Goal: Information Seeking & Learning: Check status

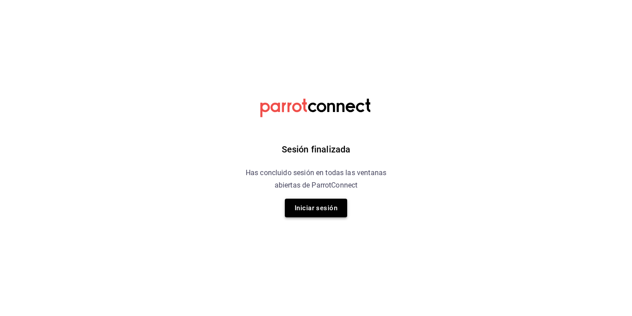
click at [335, 204] on button "Iniciar sesión" at bounding box center [316, 208] width 62 height 19
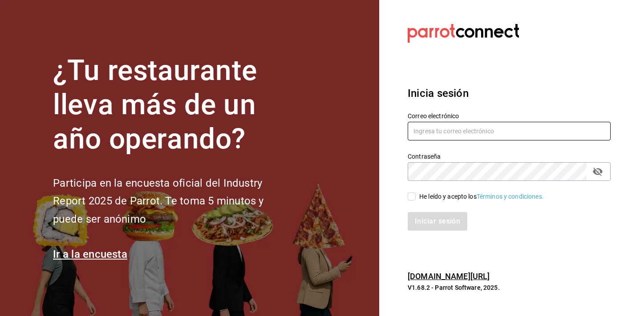
type input "[EMAIL_ADDRESS][DOMAIN_NAME]"
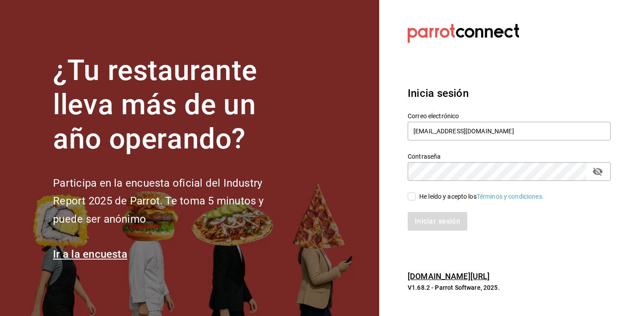
click at [411, 196] on input "He leído y acepto los Términos y condiciones." at bounding box center [412, 197] width 8 height 8
checkbox input "true"
click at [427, 227] on button "Iniciar sesión" at bounding box center [438, 221] width 61 height 19
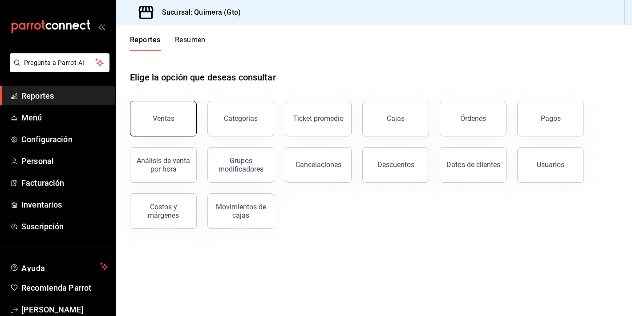
click at [148, 119] on button "Ventas" at bounding box center [163, 119] width 67 height 36
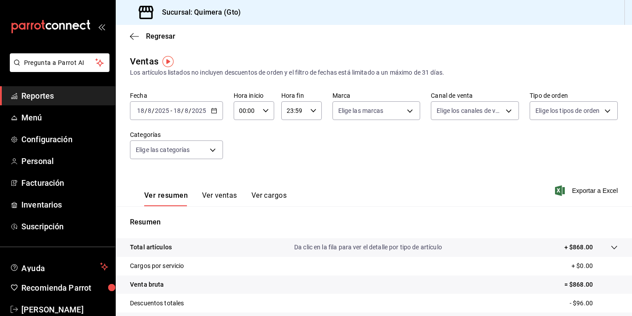
click at [175, 122] on div "Fecha 2025-08-18 18 / 8 / 2025 - 2025-08-18 18 / 8 / 2025 Hora inicio 00:00 Hor…" at bounding box center [374, 131] width 488 height 78
click at [186, 113] on input "8" at bounding box center [186, 110] width 4 height 7
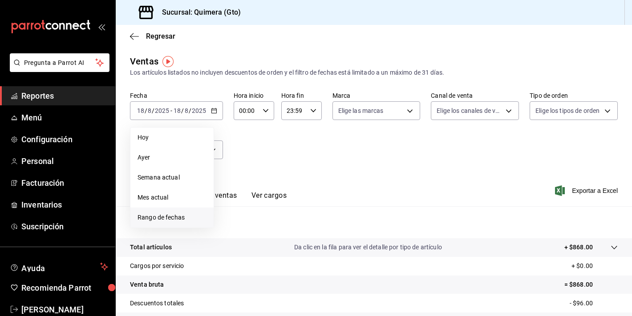
click at [198, 213] on span "Rango de fechas" at bounding box center [172, 217] width 69 height 9
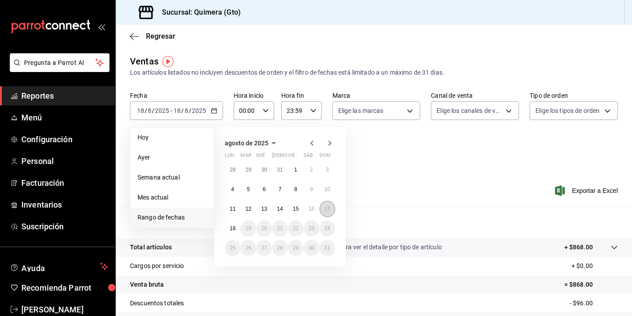
click at [327, 211] on abbr "17" at bounding box center [327, 209] width 6 height 6
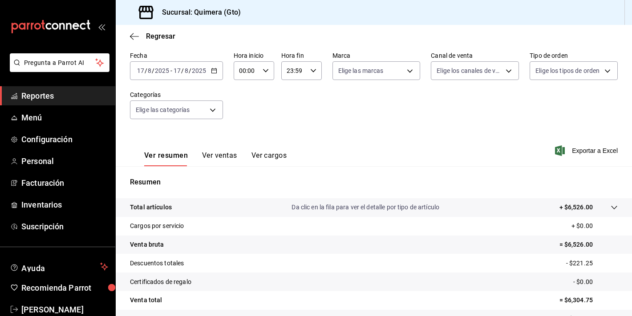
scroll to position [110, 0]
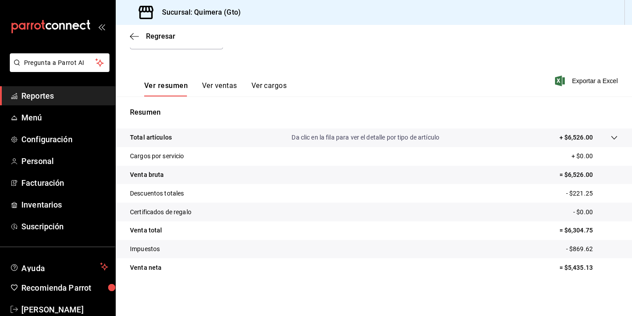
click at [214, 93] on button "Ver ventas" at bounding box center [219, 88] width 35 height 15
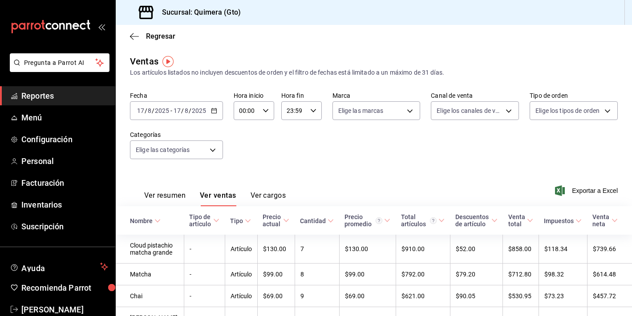
click at [46, 28] on icon "mailbox folders" at bounding box center [48, 26] width 6 height 7
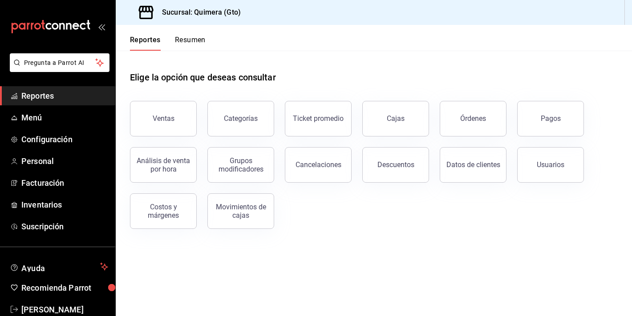
click at [72, 26] on icon "mailbox folders" at bounding box center [75, 26] width 7 height 7
click at [53, 33] on div "mailbox folders" at bounding box center [57, 26] width 115 height 53
click at [53, 24] on icon "mailbox folders" at bounding box center [55, 26] width 7 height 7
click at [167, 124] on button "Ventas" at bounding box center [163, 119] width 67 height 36
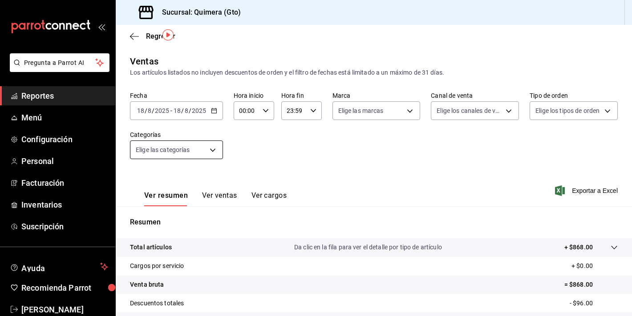
scroll to position [48, 0]
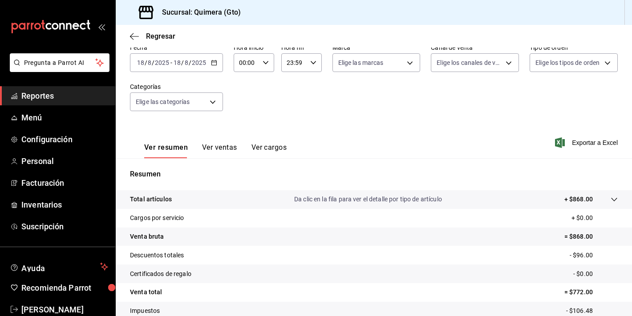
click at [223, 139] on div "Ver resumen Ver ventas Ver cargos" at bounding box center [208, 146] width 157 height 26
click at [221, 147] on button "Ver ventas" at bounding box center [219, 150] width 35 height 15
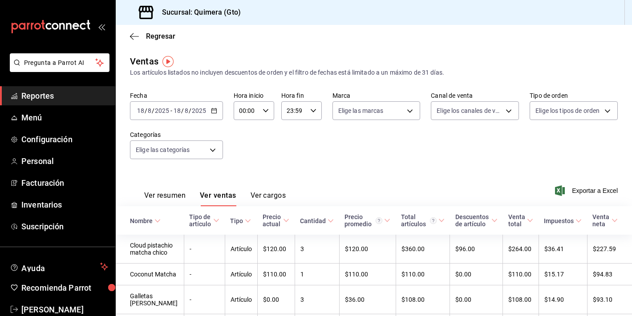
click at [160, 188] on div "Ver resumen Ver ventas Ver cargos" at bounding box center [208, 194] width 156 height 26
click at [206, 124] on div "Fecha 2025-08-18 18 / 8 / 2025 - 2025-08-18 18 / 8 / 2025 Hora inicio 00:00 Hor…" at bounding box center [374, 131] width 488 height 78
click at [208, 115] on div "2025-08-18 18 / 8 / 2025 - 2025-08-18 18 / 8 / 2025" at bounding box center [176, 110] width 93 height 19
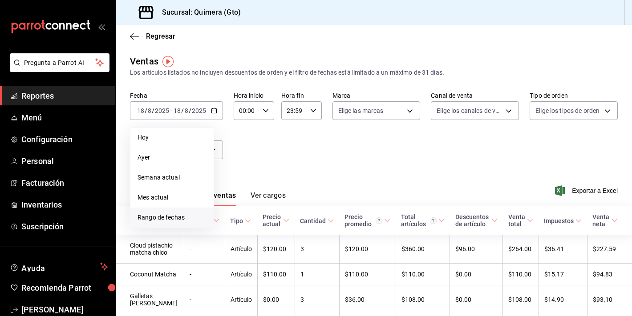
click at [191, 220] on span "Rango de fechas" at bounding box center [172, 217] width 69 height 9
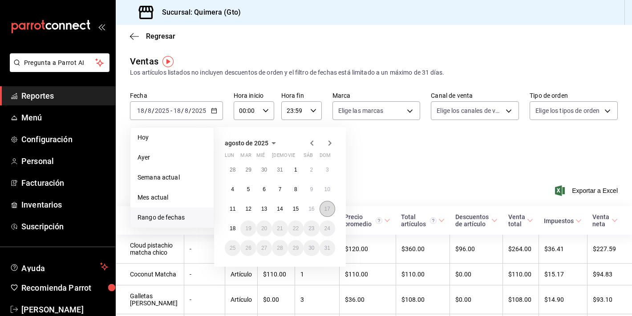
click at [327, 203] on button "17" at bounding box center [328, 209] width 16 height 16
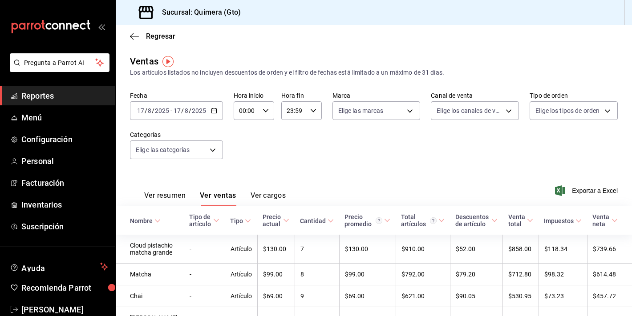
click at [133, 45] on div "Regresar" at bounding box center [374, 36] width 516 height 23
click at [133, 41] on div "Regresar" at bounding box center [374, 36] width 516 height 23
click at [133, 39] on icon "button" at bounding box center [134, 36] width 9 height 8
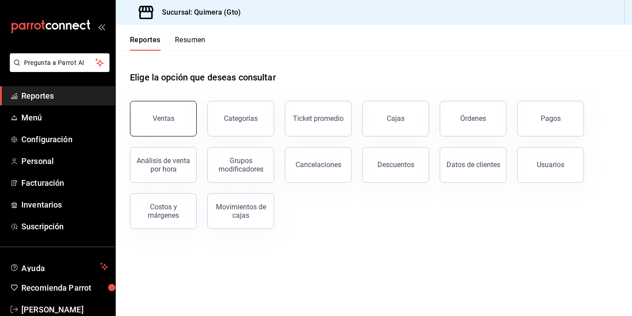
click at [158, 131] on button "Ventas" at bounding box center [163, 119] width 67 height 36
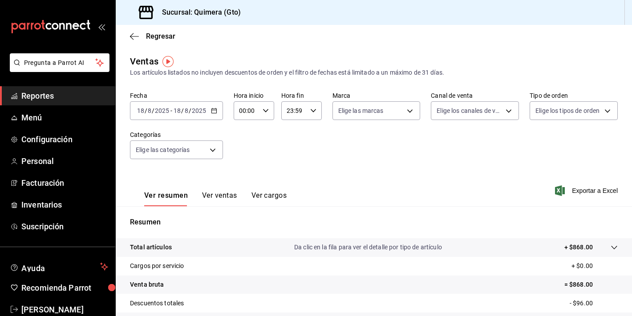
click at [218, 103] on div "2025-08-18 18 / 8 / 2025 - 2025-08-18 18 / 8 / 2025" at bounding box center [176, 110] width 93 height 19
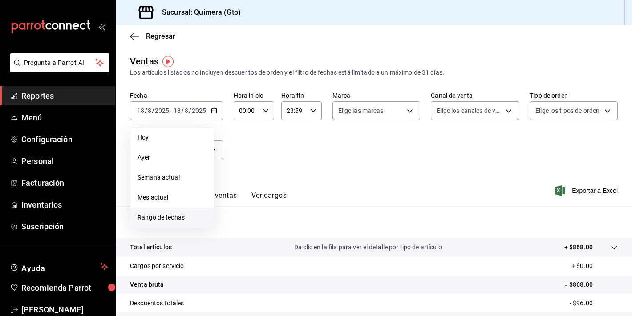
click at [171, 219] on span "Rango de fechas" at bounding box center [172, 217] width 69 height 9
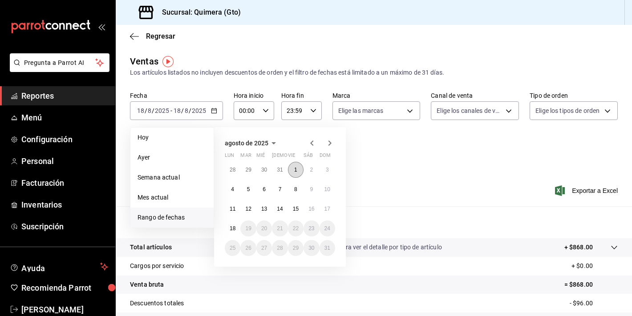
click at [289, 174] on button "1" at bounding box center [296, 170] width 16 height 16
click at [324, 201] on div "28 29 30 31 1 2 3 4 5 6 7 8 9 10 11 12 13 14 15 16 17 18 19 20 21 22 23 24 25 2…" at bounding box center [280, 209] width 110 height 94
click at [327, 206] on button "17" at bounding box center [328, 209] width 16 height 16
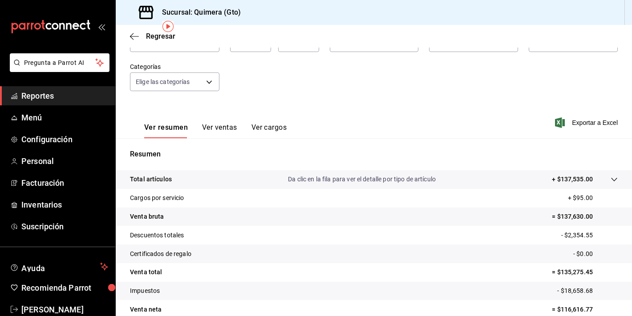
scroll to position [110, 0]
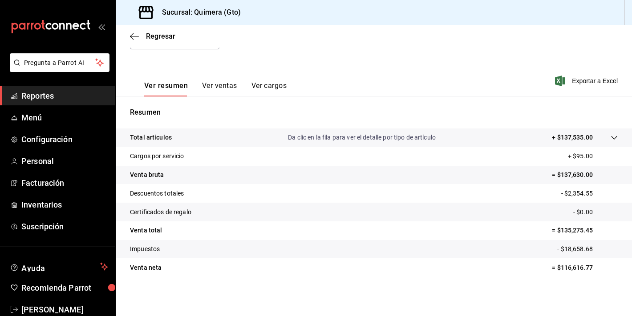
click at [49, 22] on icon "mailbox folders" at bounding box center [51, 26] width 80 height 13
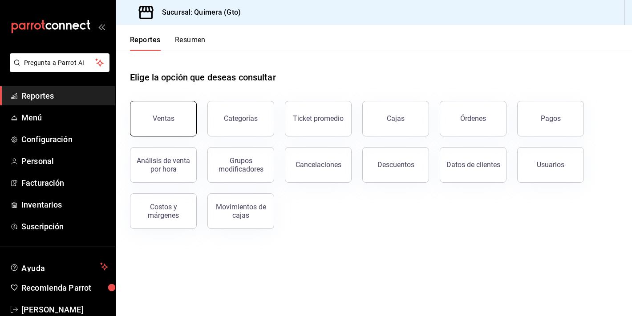
click at [179, 132] on button "Ventas" at bounding box center [163, 119] width 67 height 36
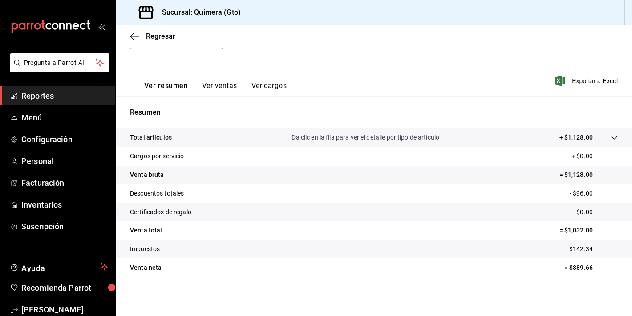
click at [210, 94] on button "Ver ventas" at bounding box center [219, 88] width 35 height 15
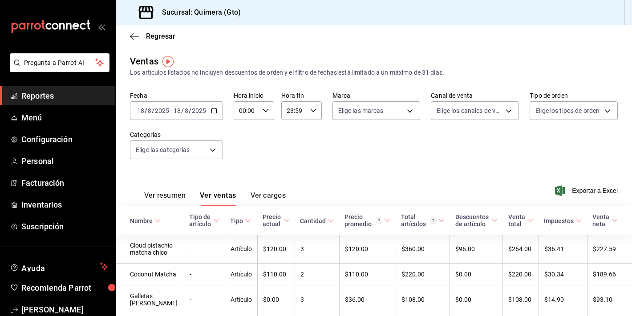
click at [168, 196] on button "Ver resumen" at bounding box center [164, 198] width 41 height 15
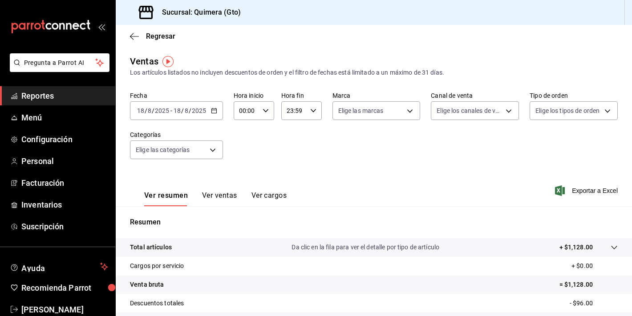
click at [56, 26] on icon "mailbox folders" at bounding box center [51, 26] width 80 height 13
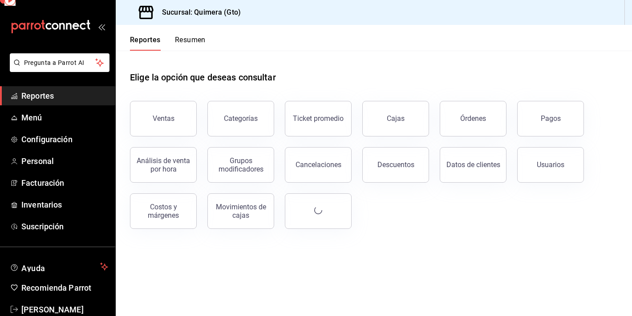
click at [63, 32] on icon "mailbox folders" at bounding box center [51, 26] width 80 height 13
click at [172, 134] on button "Ventas" at bounding box center [163, 119] width 67 height 36
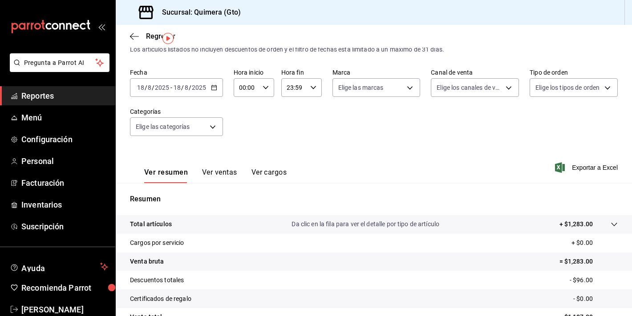
click at [215, 169] on button "Ver ventas" at bounding box center [219, 175] width 35 height 15
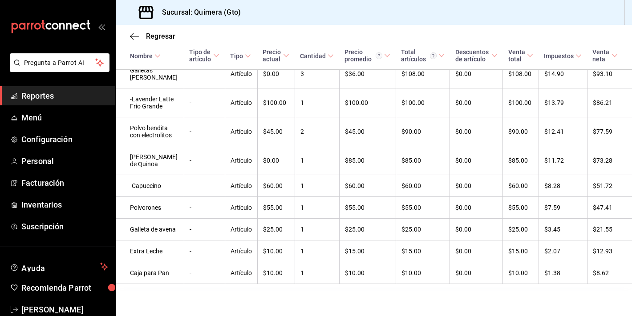
scroll to position [320, 0]
